Goal: Information Seeking & Learning: Learn about a topic

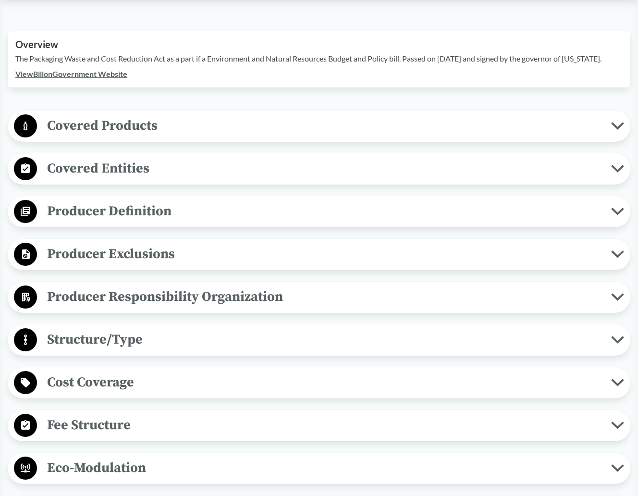
scroll to position [319, 0]
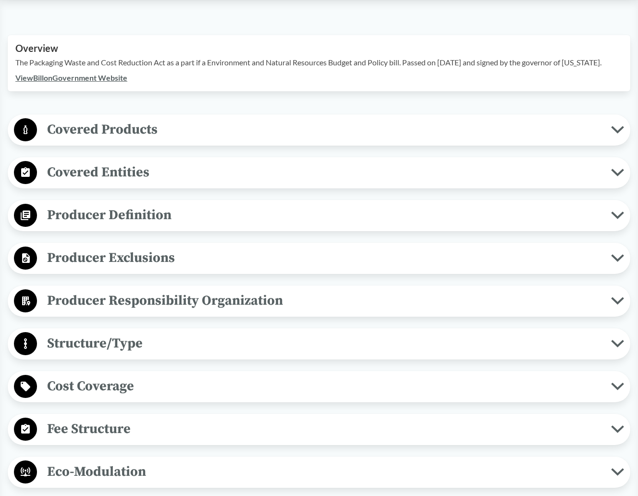
click at [139, 210] on span "Producer Definition" at bounding box center [324, 215] width 574 height 22
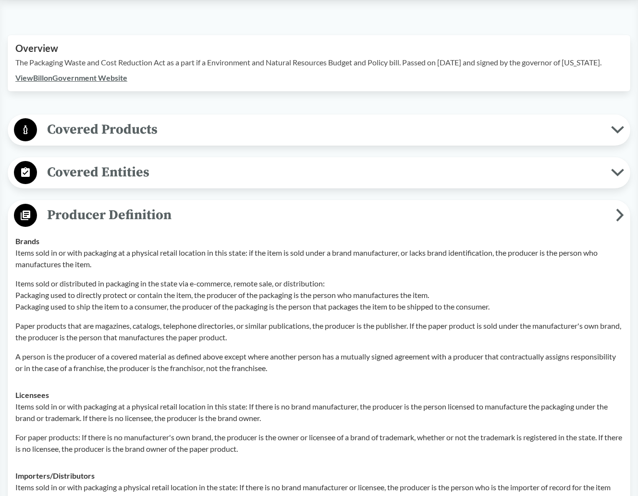
click at [104, 168] on span "Covered Entities" at bounding box center [324, 172] width 574 height 22
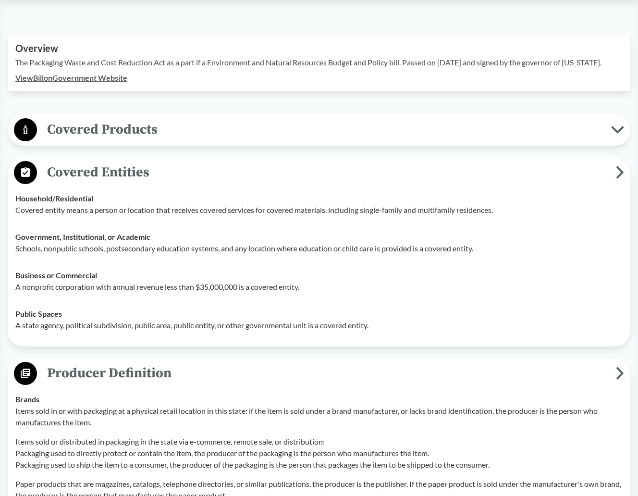
click at [86, 128] on span "Covered Products" at bounding box center [324, 130] width 574 height 22
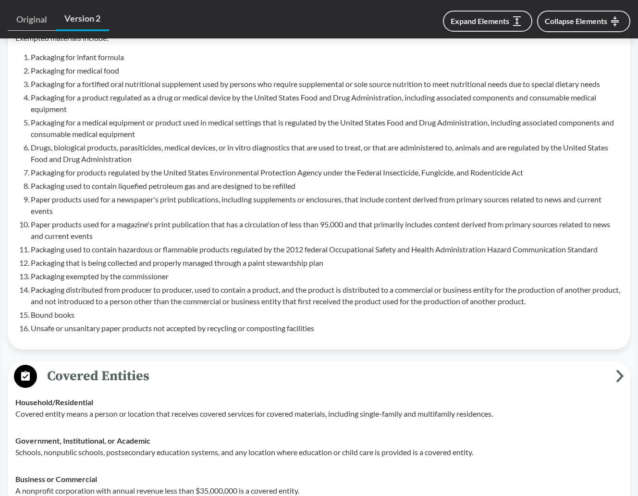
scroll to position [606, 0]
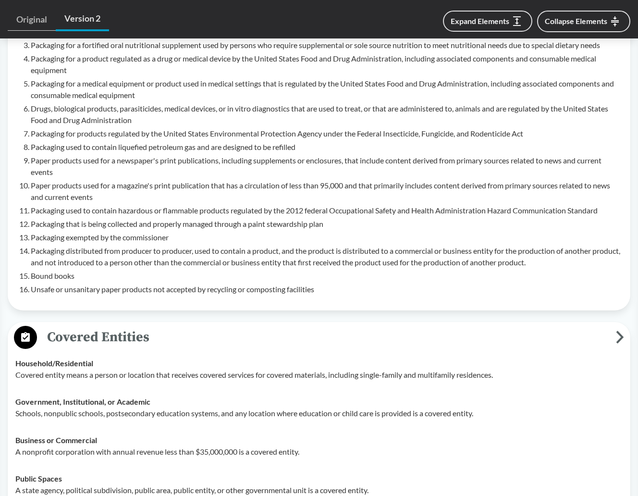
click at [620, 333] on icon at bounding box center [620, 337] width 8 height 13
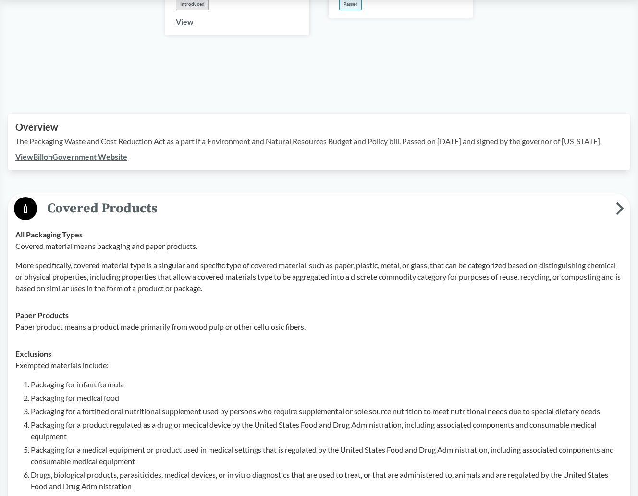
scroll to position [268, 0]
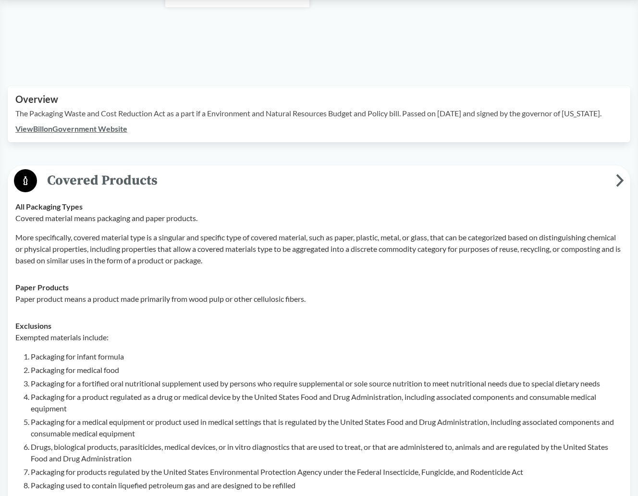
click at [619, 176] on icon at bounding box center [620, 180] width 8 height 13
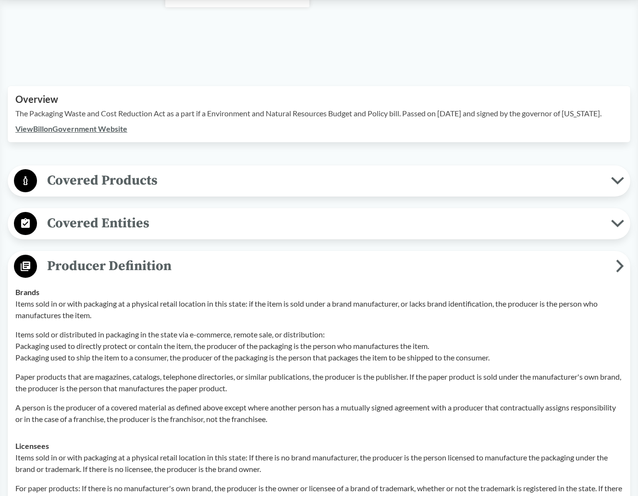
click at [622, 255] on button "Producer Definition" at bounding box center [319, 266] width 616 height 25
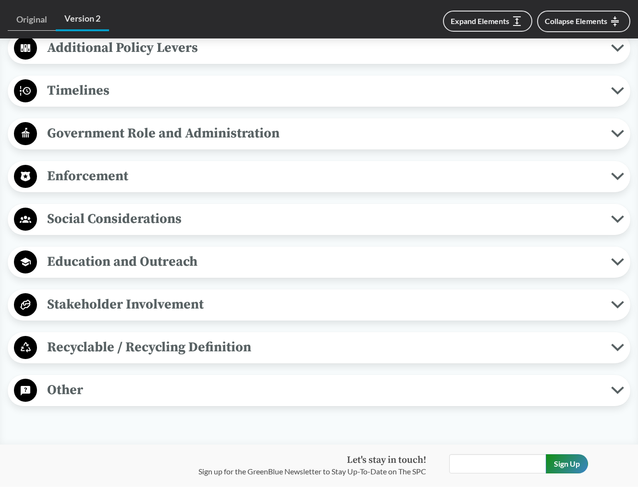
scroll to position [904, 0]
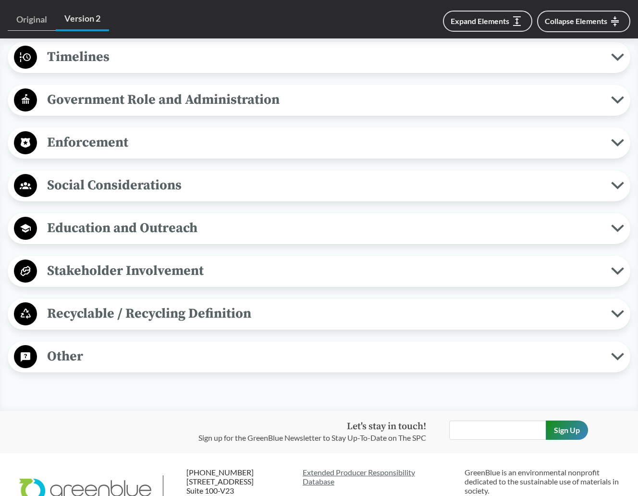
click at [615, 306] on button "Recyclable / Recycling Definition" at bounding box center [319, 314] width 616 height 25
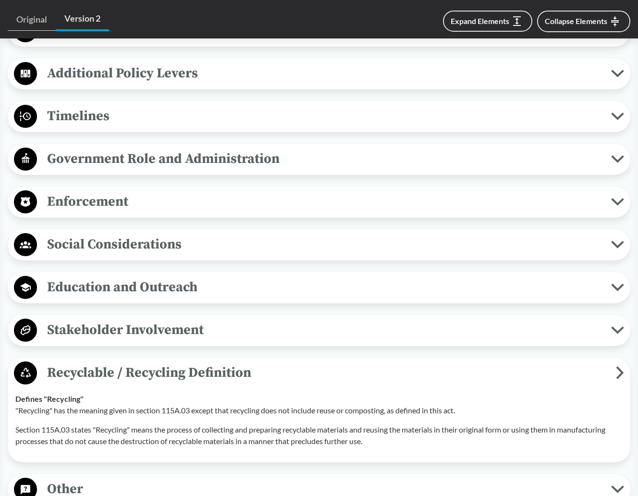
scroll to position [849, 0]
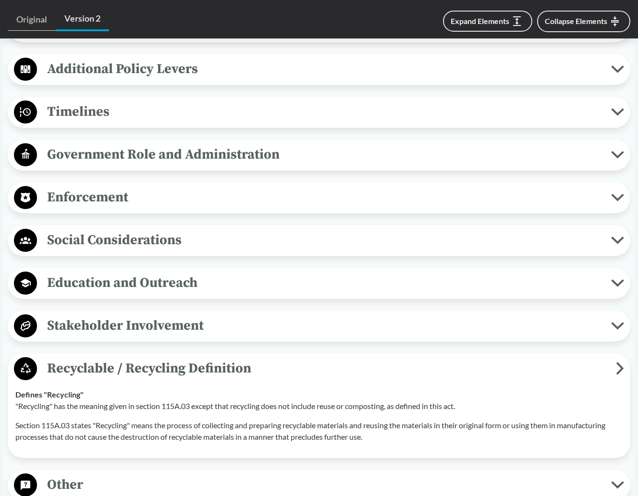
drag, startPoint x: 620, startPoint y: 366, endPoint x: 620, endPoint y: 361, distance: 5.3
click at [620, 363] on icon at bounding box center [620, 368] width 5 height 10
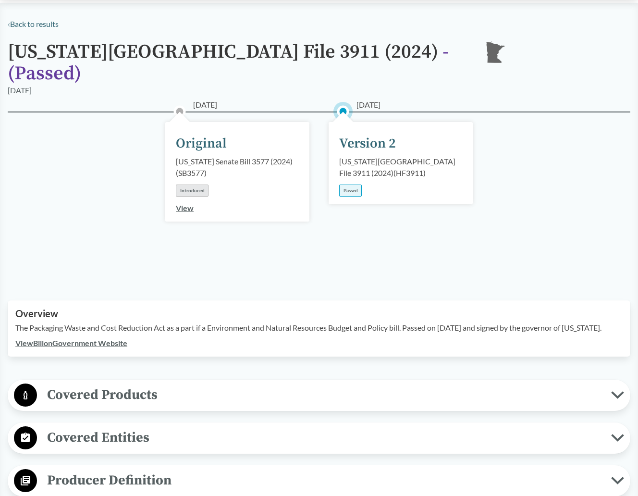
scroll to position [0, 0]
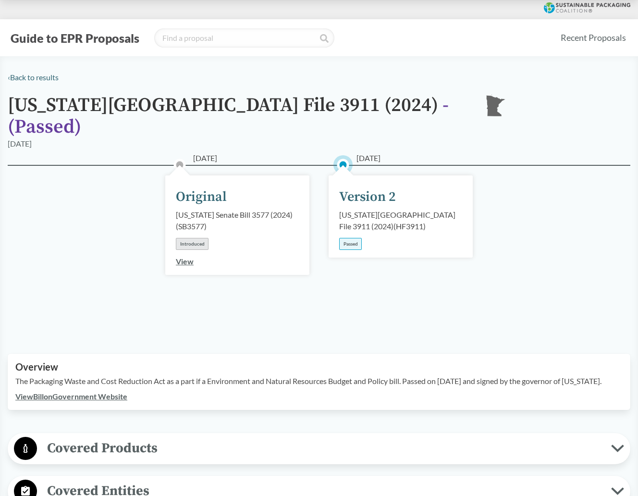
click at [356, 238] on div "Passed" at bounding box center [350, 244] width 23 height 12
click at [357, 209] on div "[US_STATE][GEOGRAPHIC_DATA] File 3911 (2024) ( HF3911 )" at bounding box center [400, 220] width 123 height 23
click at [357, 187] on div "Version 2" at bounding box center [367, 197] width 57 height 20
click at [356, 187] on div "Version 2" at bounding box center [367, 197] width 57 height 20
drag, startPoint x: 339, startPoint y: 148, endPoint x: 339, endPoint y: 155, distance: 7.2
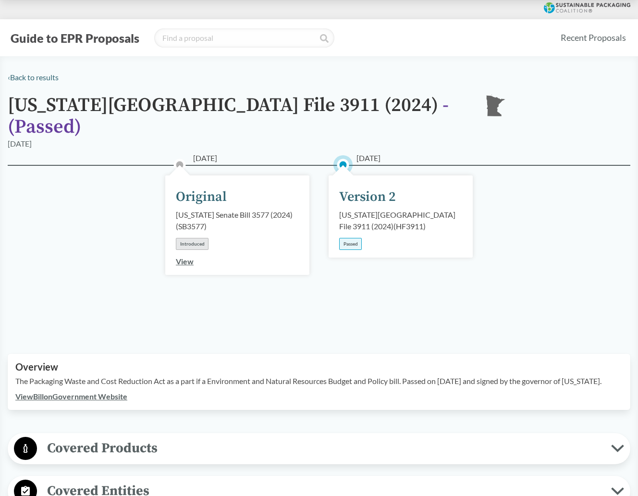
click at [339, 160] on circle at bounding box center [343, 165] width 10 height 10
click at [348, 238] on div "Passed" at bounding box center [350, 244] width 23 height 12
click at [349, 238] on div "Passed" at bounding box center [350, 244] width 23 height 12
click at [405, 215] on div "[US_STATE][GEOGRAPHIC_DATA] File 3911 (2024) ( HF3911 )" at bounding box center [400, 220] width 123 height 23
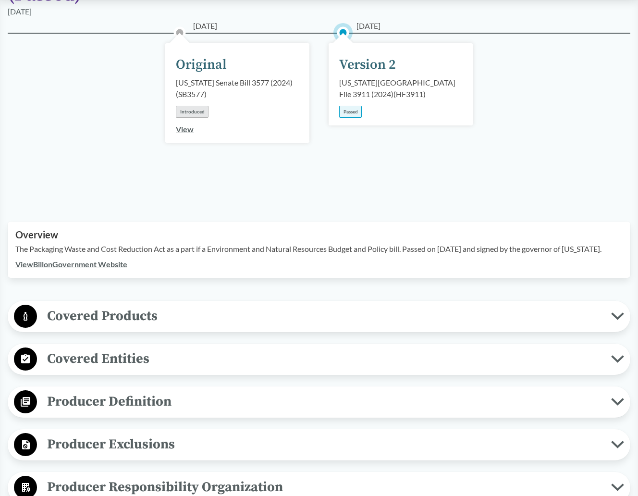
scroll to position [131, 0]
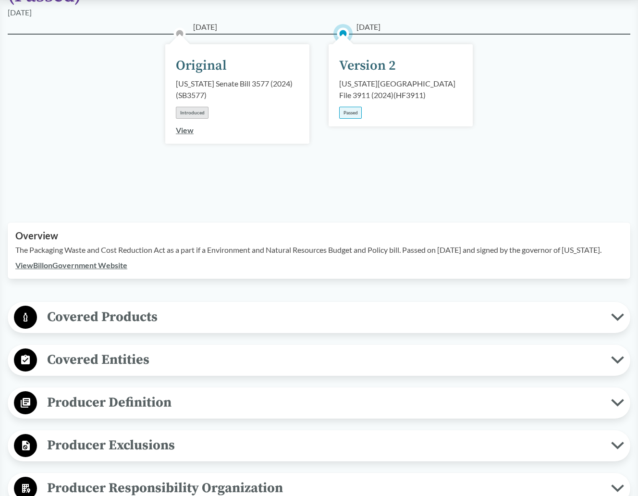
drag, startPoint x: 399, startPoint y: 68, endPoint x: 370, endPoint y: 53, distance: 31.8
click at [397, 78] on div "[US_STATE][GEOGRAPHIC_DATA] File 3911 (2024) ( HF3911 )" at bounding box center [400, 89] width 123 height 23
drag, startPoint x: 347, startPoint y: 48, endPoint x: 343, endPoint y: 35, distance: 13.5
click at [345, 56] on div "Version 2" at bounding box center [367, 66] width 57 height 20
click at [342, 44] on div "[DATE] Version 2 [US_STATE][GEOGRAPHIC_DATA] File 3911 (2024) ( HF3911 ) Passed" at bounding box center [401, 85] width 144 height 82
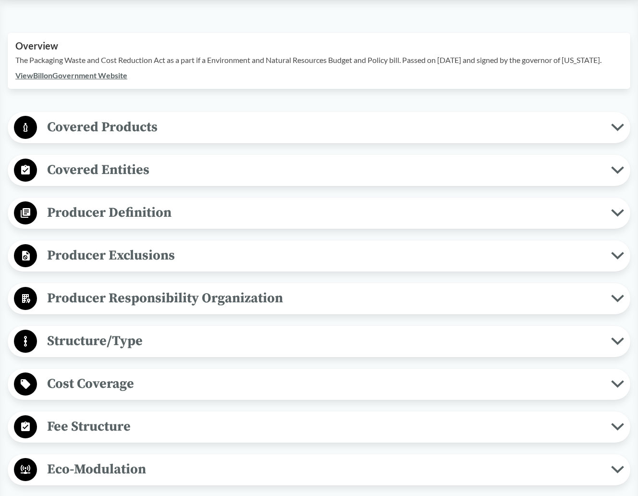
scroll to position [319, 0]
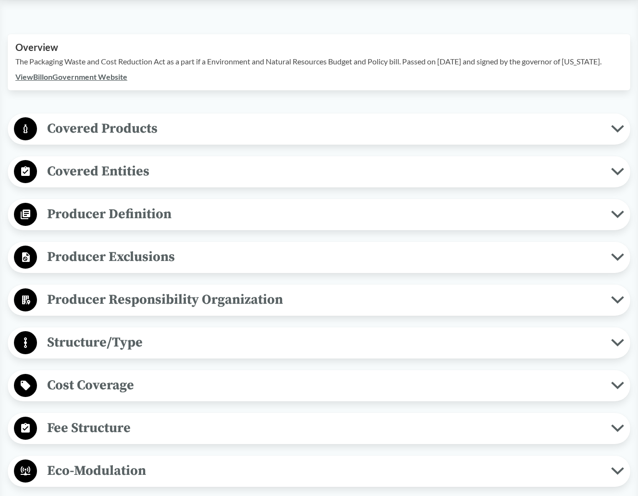
click at [287, 305] on span "Producer Responsibility Organization" at bounding box center [324, 300] width 574 height 22
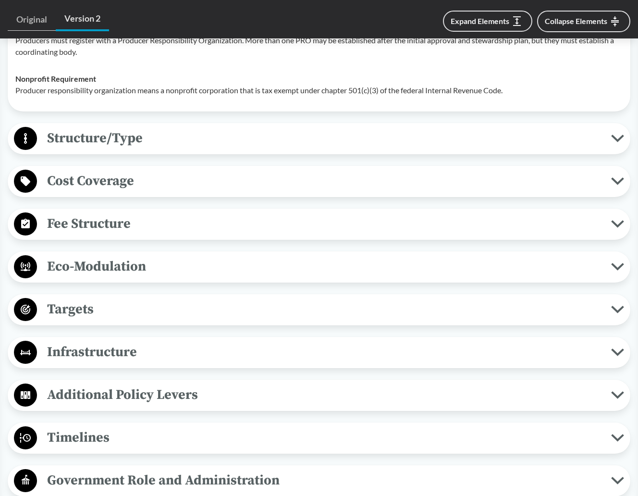
scroll to position [618, 0]
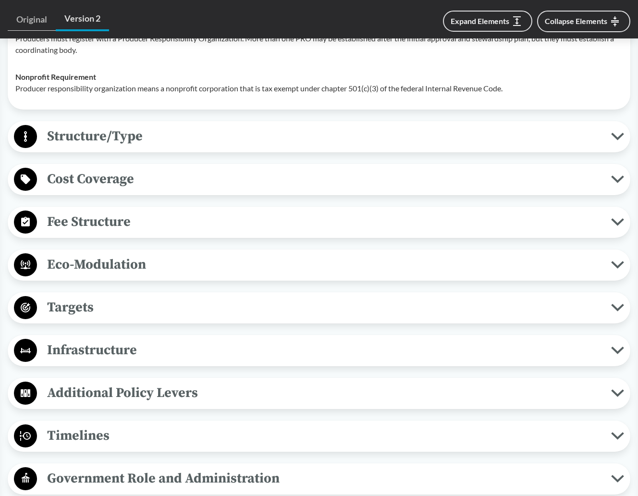
click at [62, 306] on span "Targets" at bounding box center [324, 307] width 574 height 22
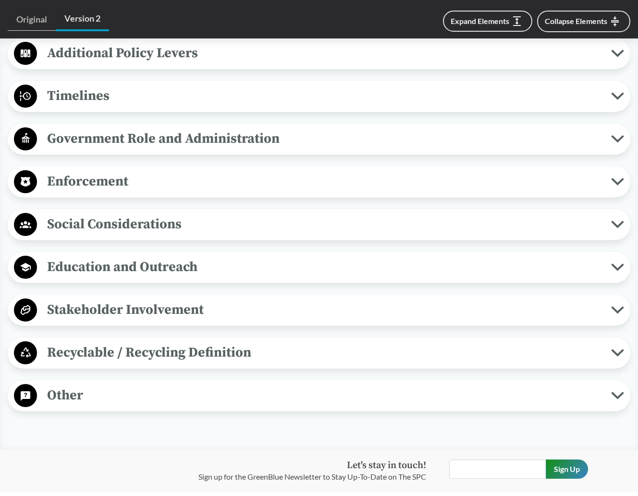
scroll to position [1198, 0]
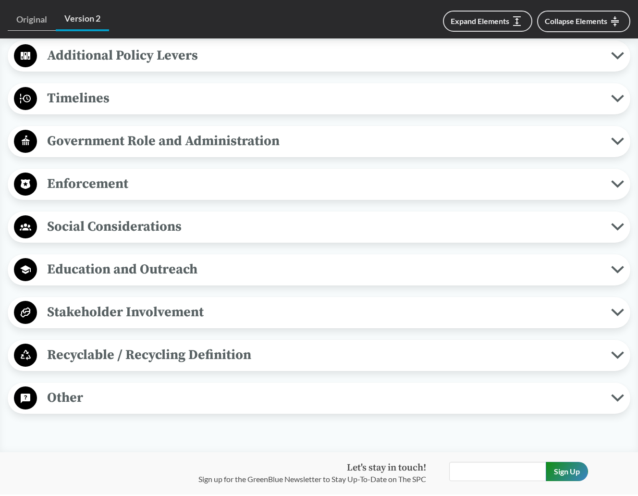
click at [617, 224] on icon at bounding box center [617, 227] width 13 height 8
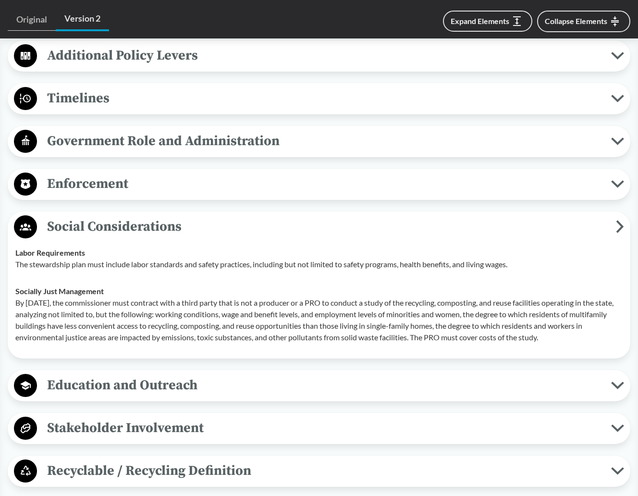
click at [620, 223] on icon at bounding box center [620, 226] width 5 height 10
